Goal: Task Accomplishment & Management: Manage account settings

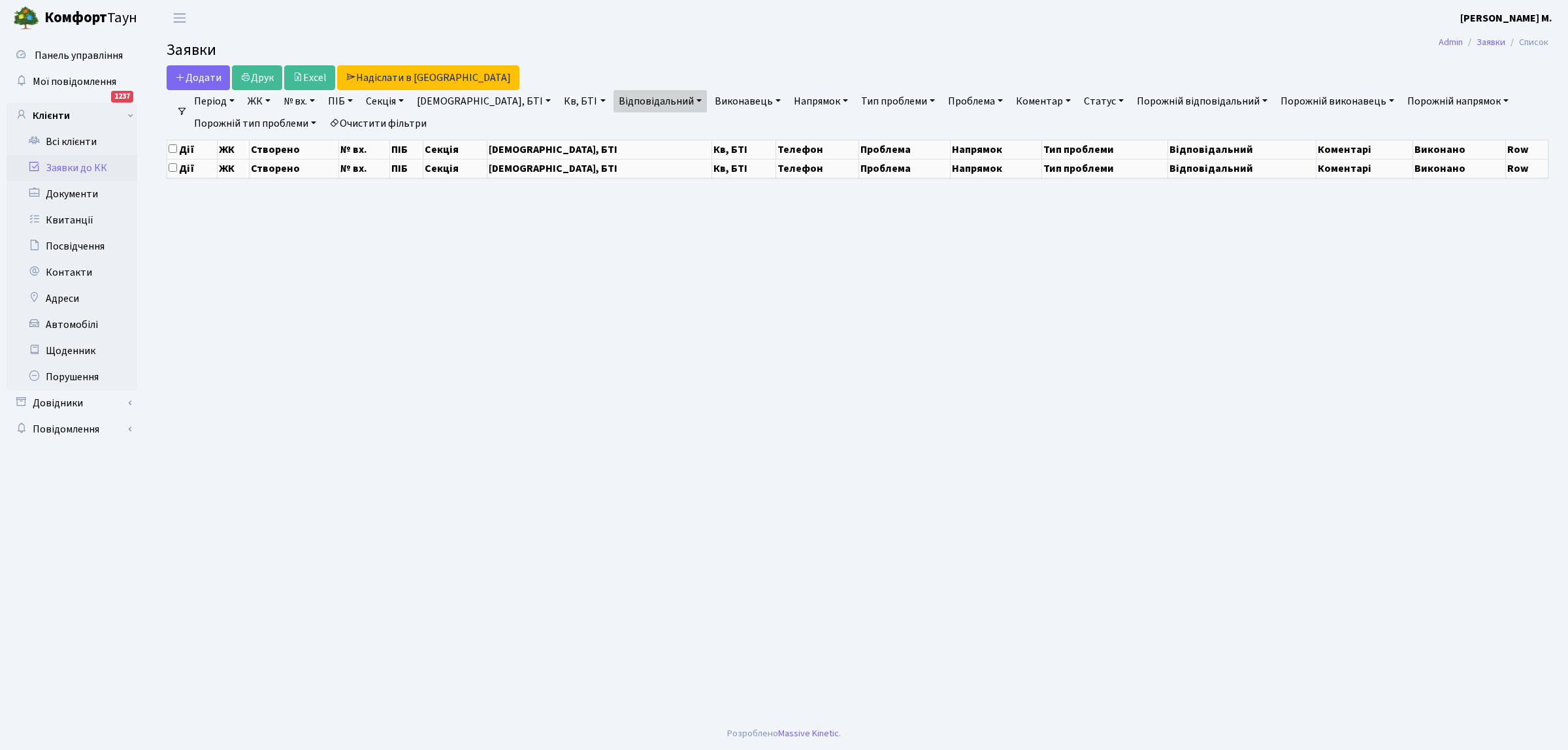
select select "25"
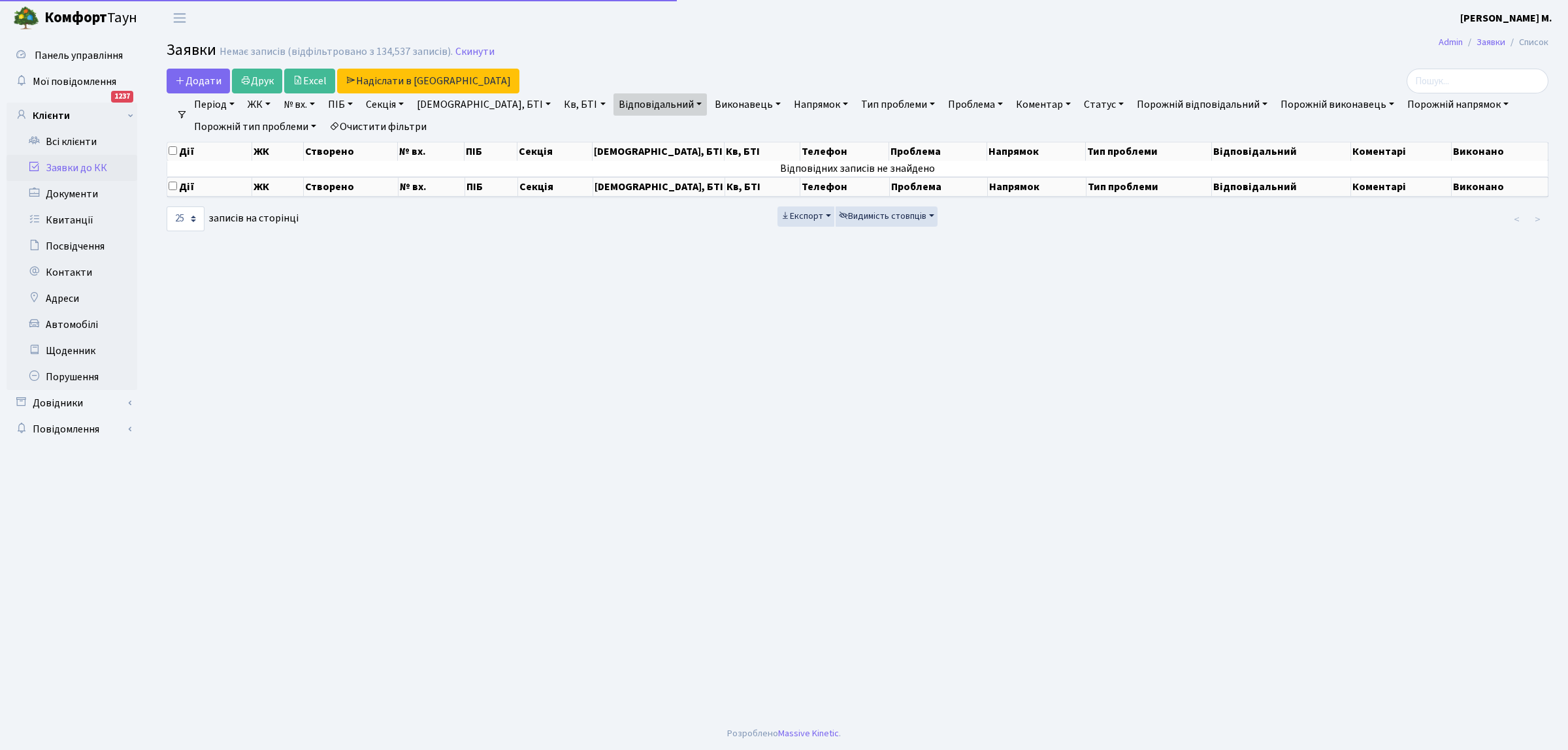
click at [77, 165] on link "Заявки до КК" at bounding box center [72, 167] width 131 height 26
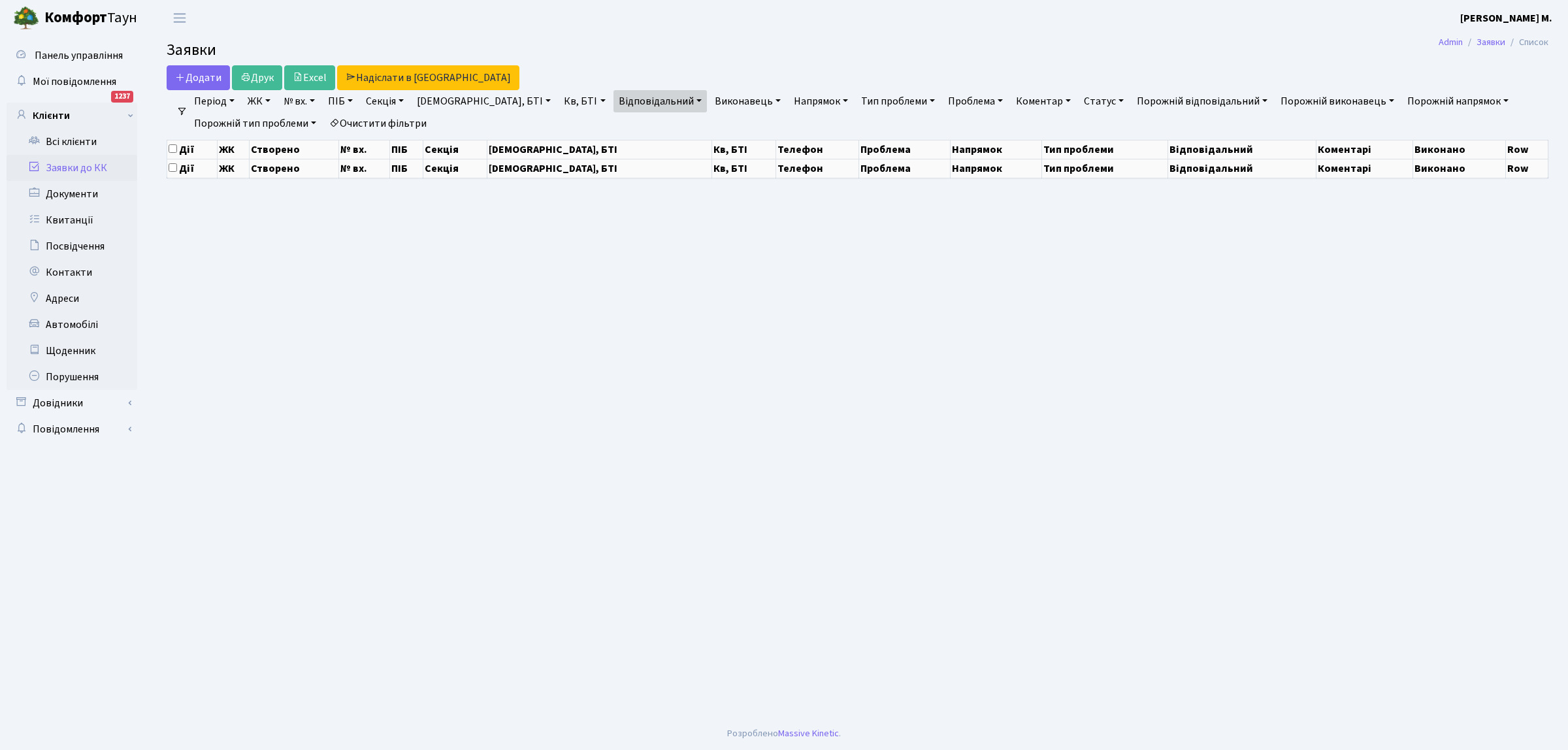
select select "25"
